Goal: Entertainment & Leisure: Browse casually

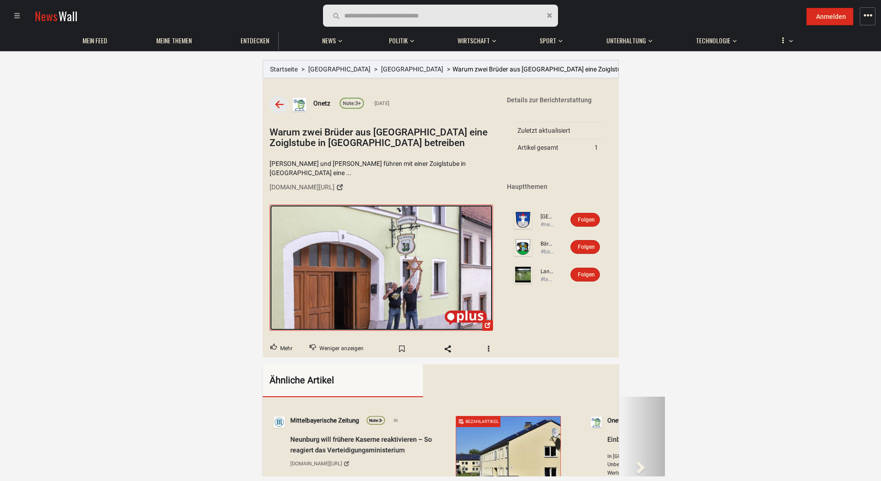
click at [395, 277] on img at bounding box center [381, 267] width 222 height 125
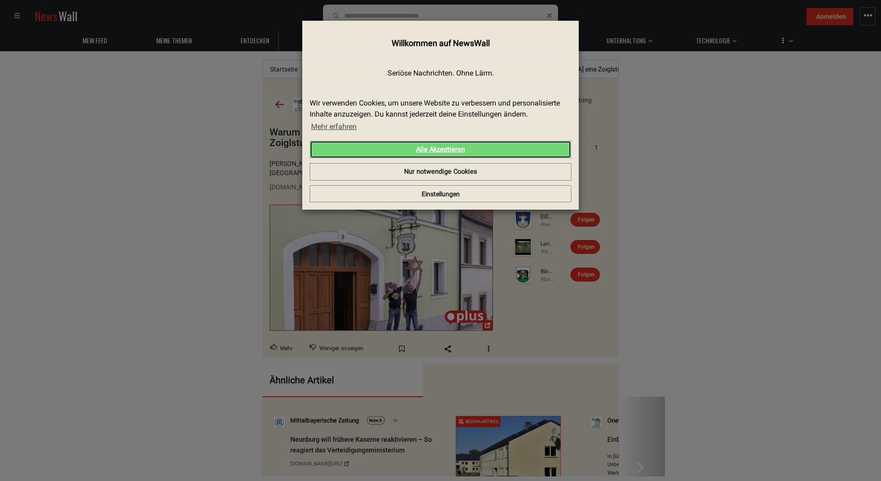
click at [427, 144] on link "Alle Akzeptieren" at bounding box center [441, 149] width 262 height 18
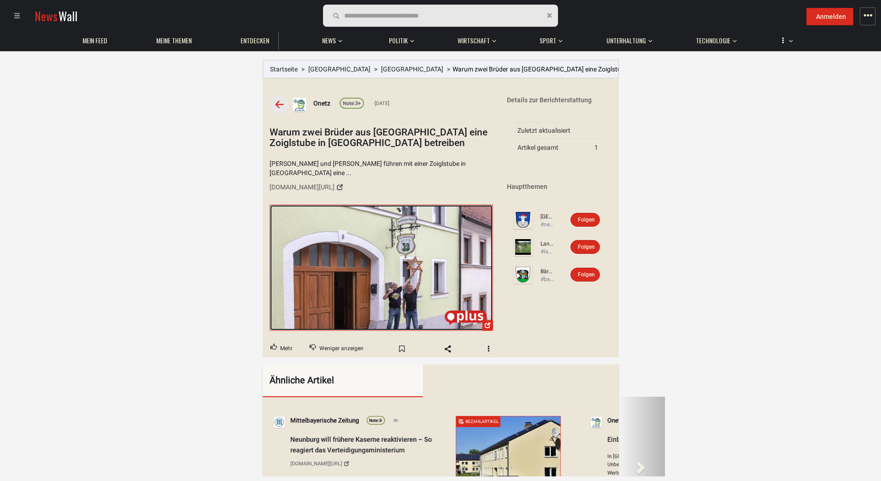
click at [364, 285] on img at bounding box center [381, 267] width 222 height 125
click at [400, 222] on img at bounding box center [381, 267] width 222 height 125
